Goal: Browse casually

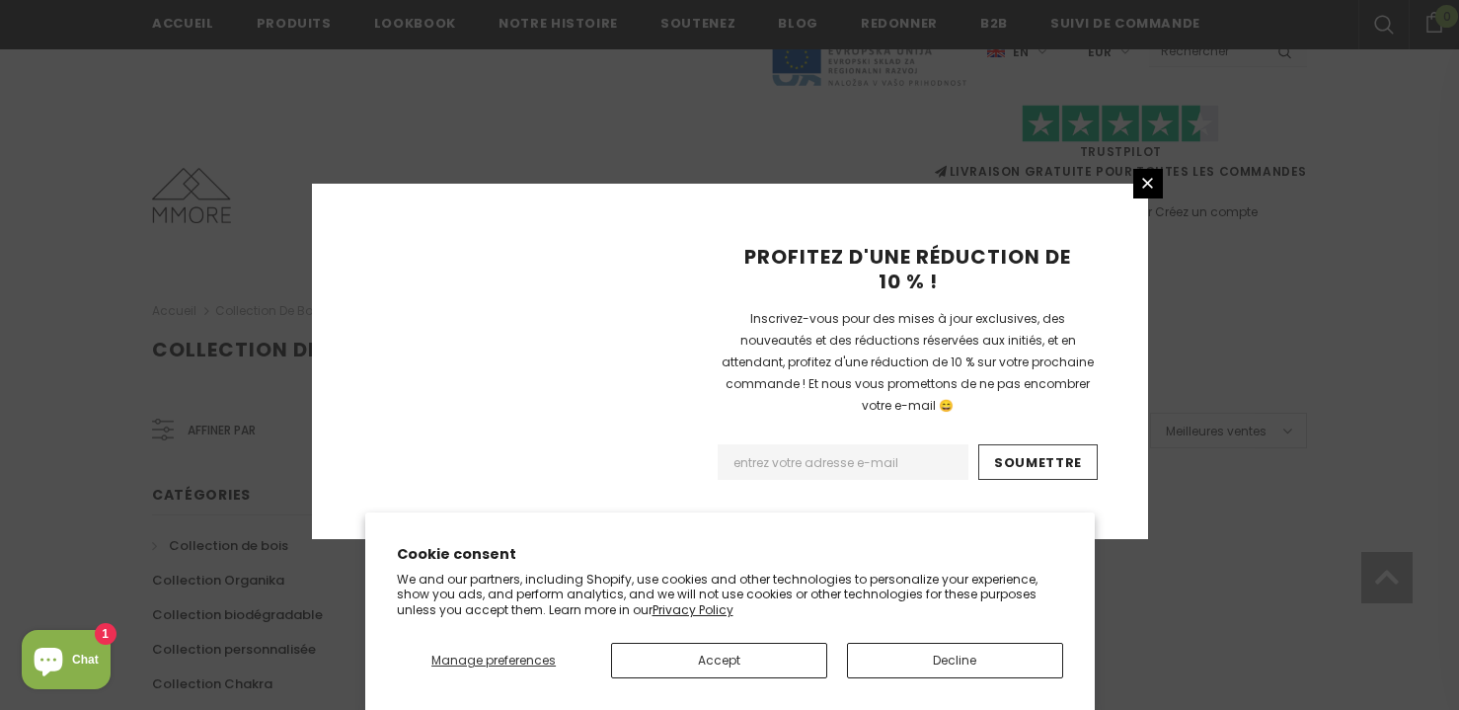
scroll to position [1361, 0]
